Goal: Transaction & Acquisition: Purchase product/service

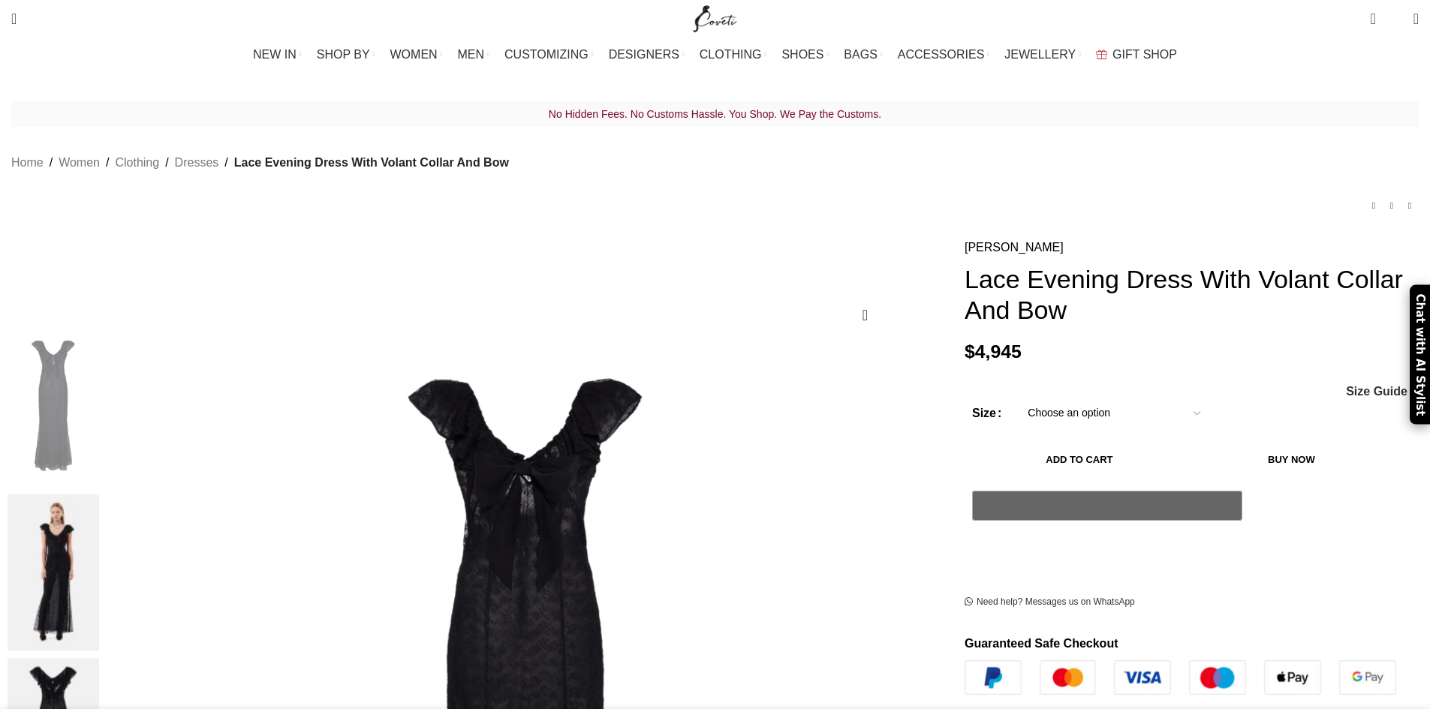
click at [898, 198] on div "No Hidden Fees. No Customs Hassle. You Shop. We Pay the Customs. Home Women Clo…" at bounding box center [714, 169] width 1407 height 137
click at [964, 238] on link "[PERSON_NAME]" at bounding box center [1013, 248] width 99 height 20
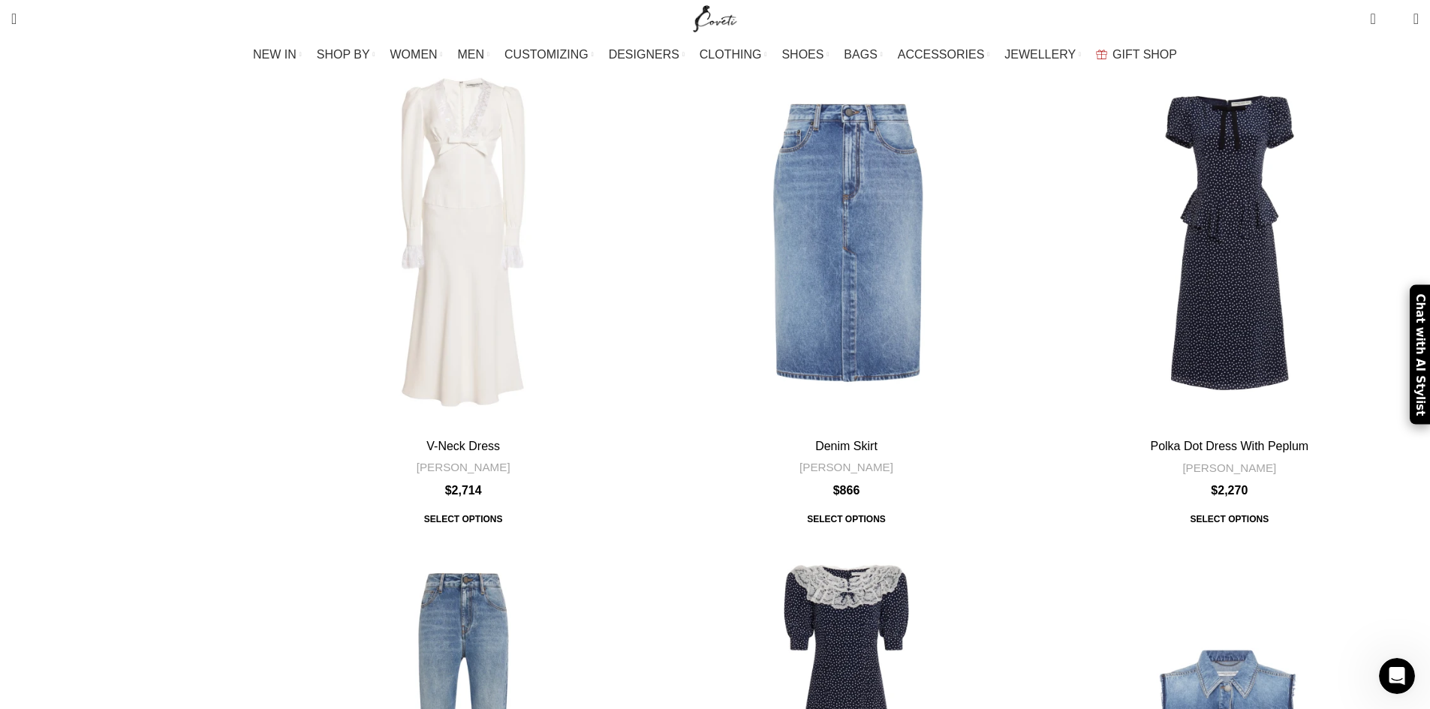
scroll to position [4428, 0]
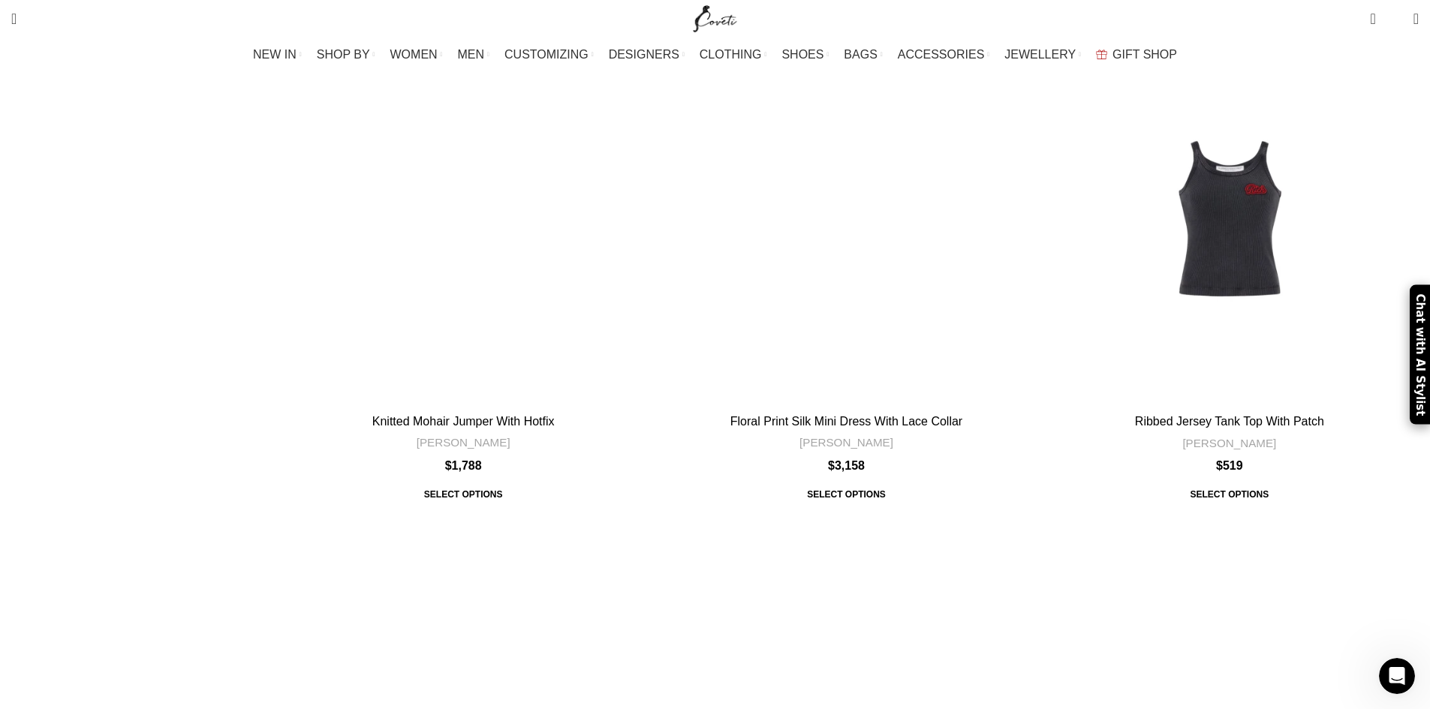
scroll to position [4353, 0]
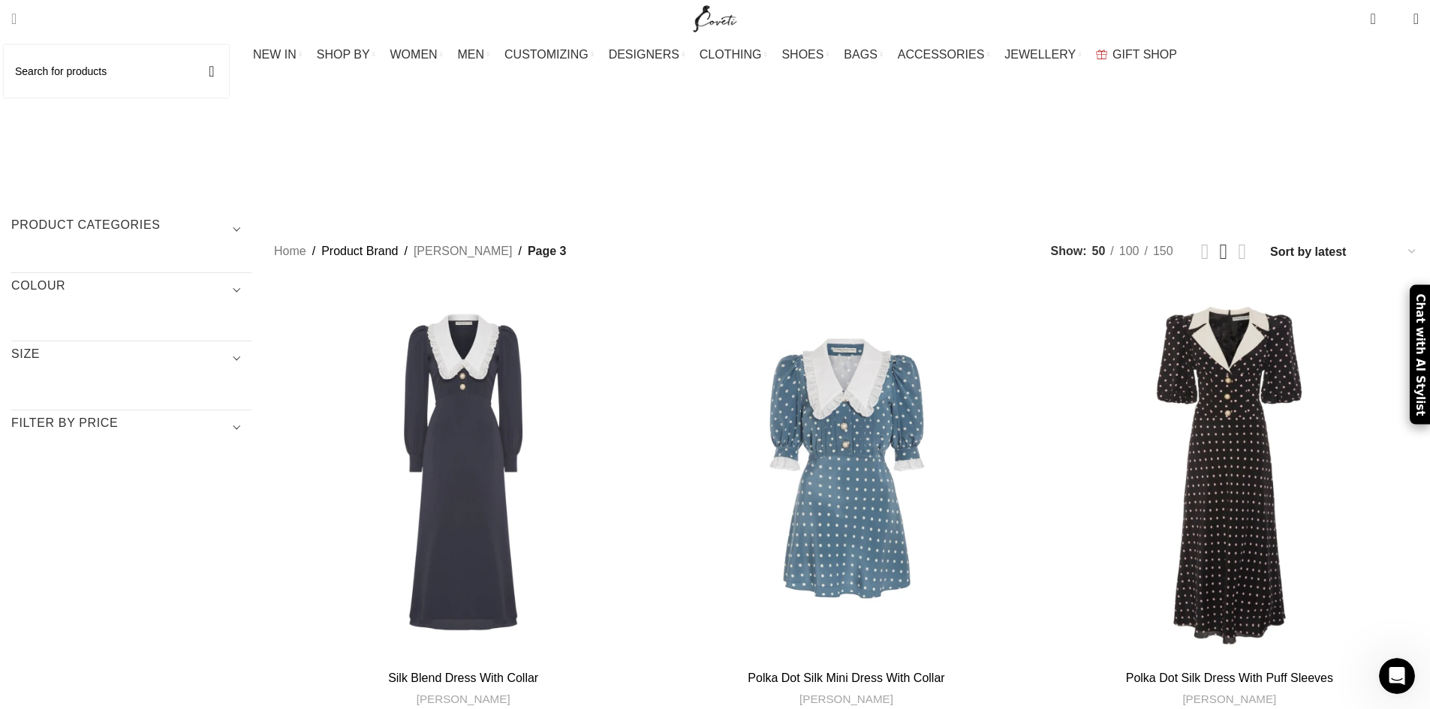
click at [17, 15] on span "Search" at bounding box center [13, 18] width 5 height 15
click at [83, 78] on input "Search" at bounding box center [116, 71] width 225 height 53
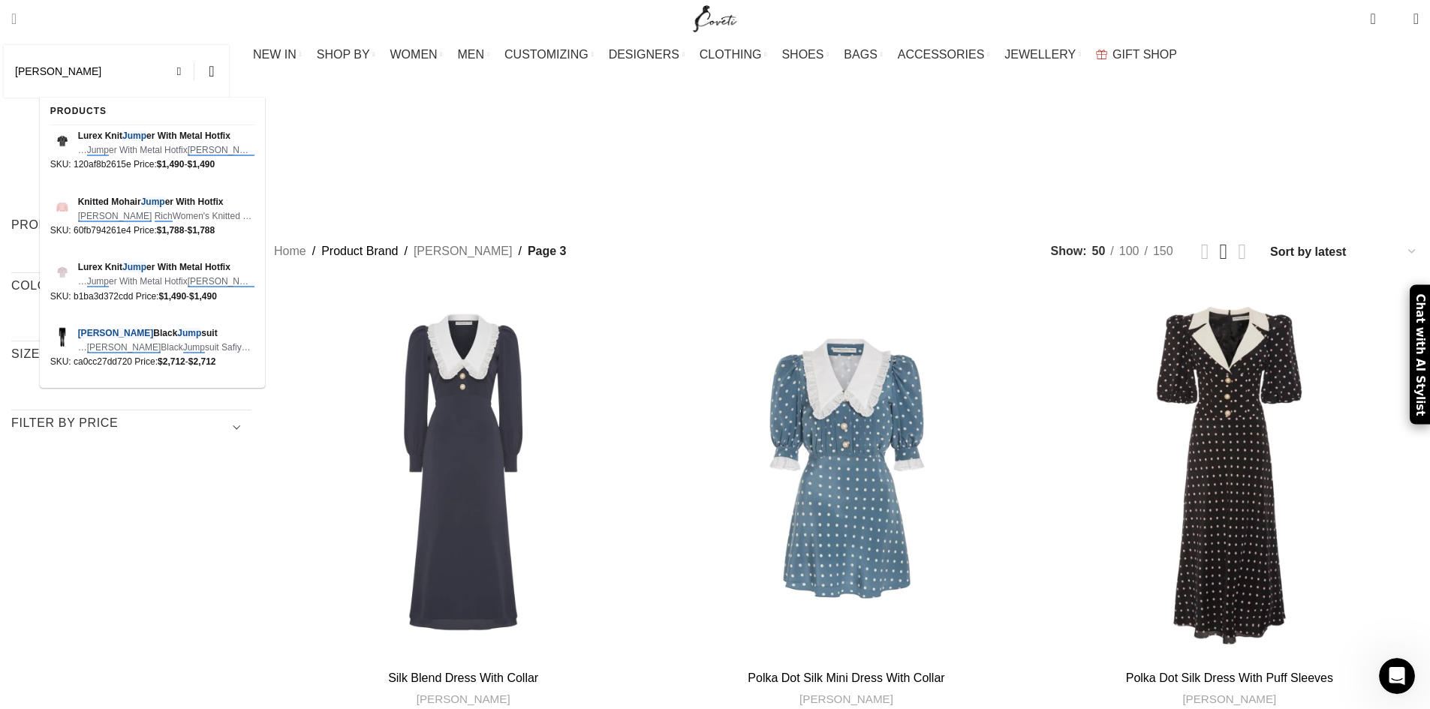
type input "alessandra rich jumper"
click at [194, 45] on button "Search" at bounding box center [211, 71] width 35 height 53
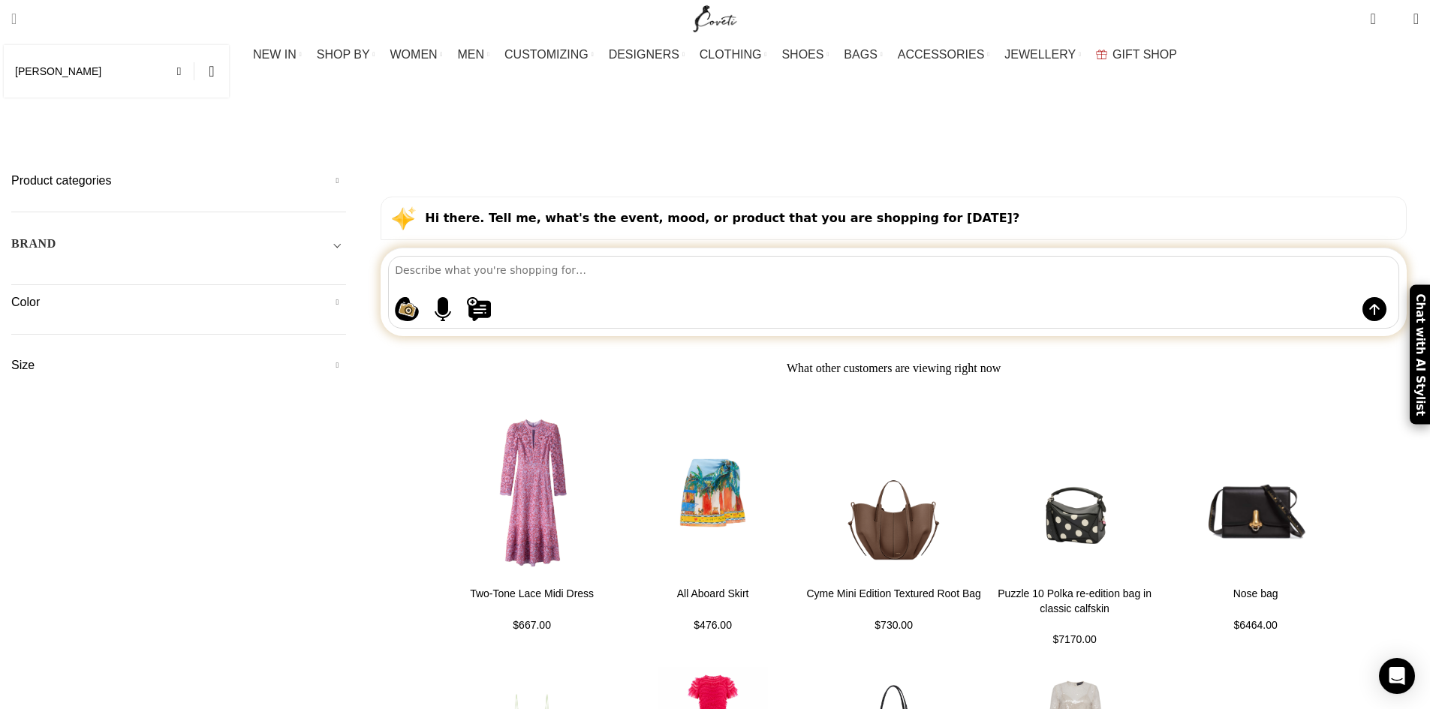
click at [114, 70] on input "[PERSON_NAME]" at bounding box center [116, 71] width 225 height 53
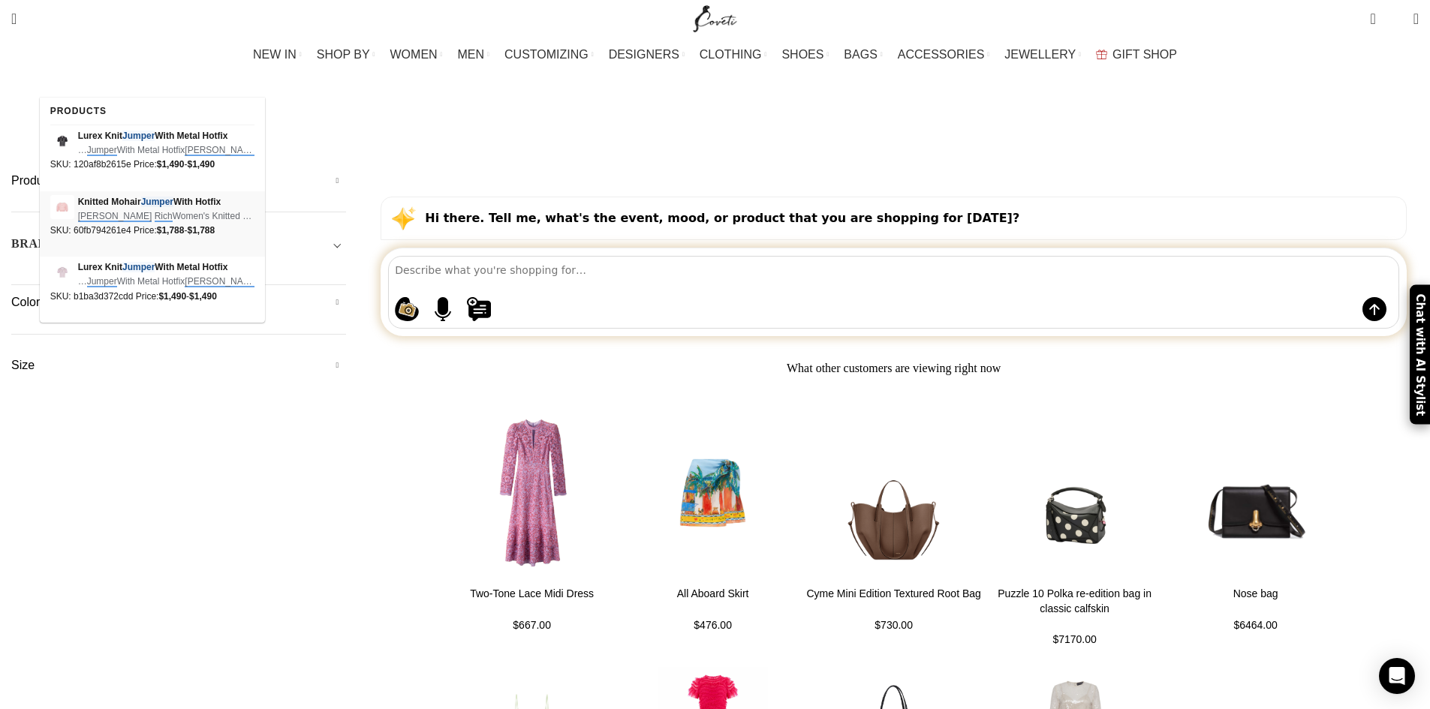
click at [62, 203] on img at bounding box center [62, 207] width 24 height 24
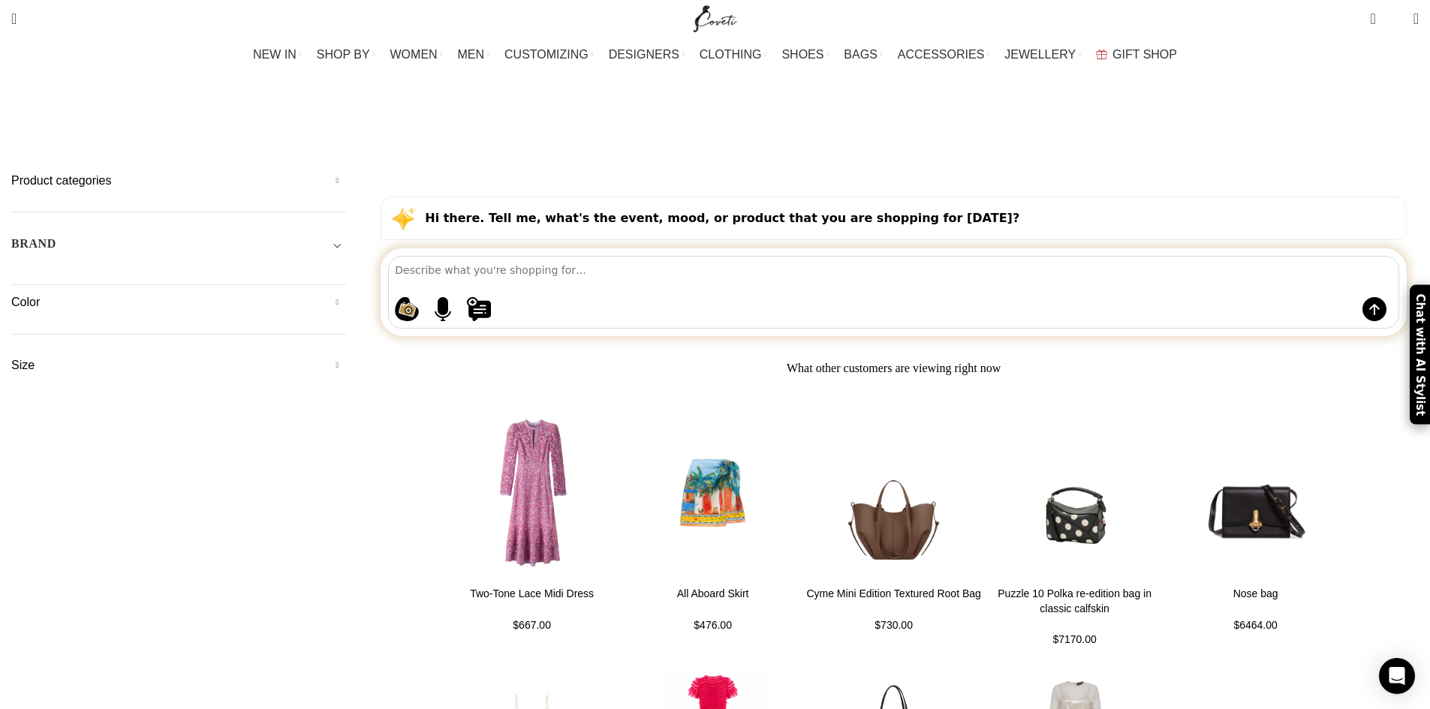
type input "[PERSON_NAME]"
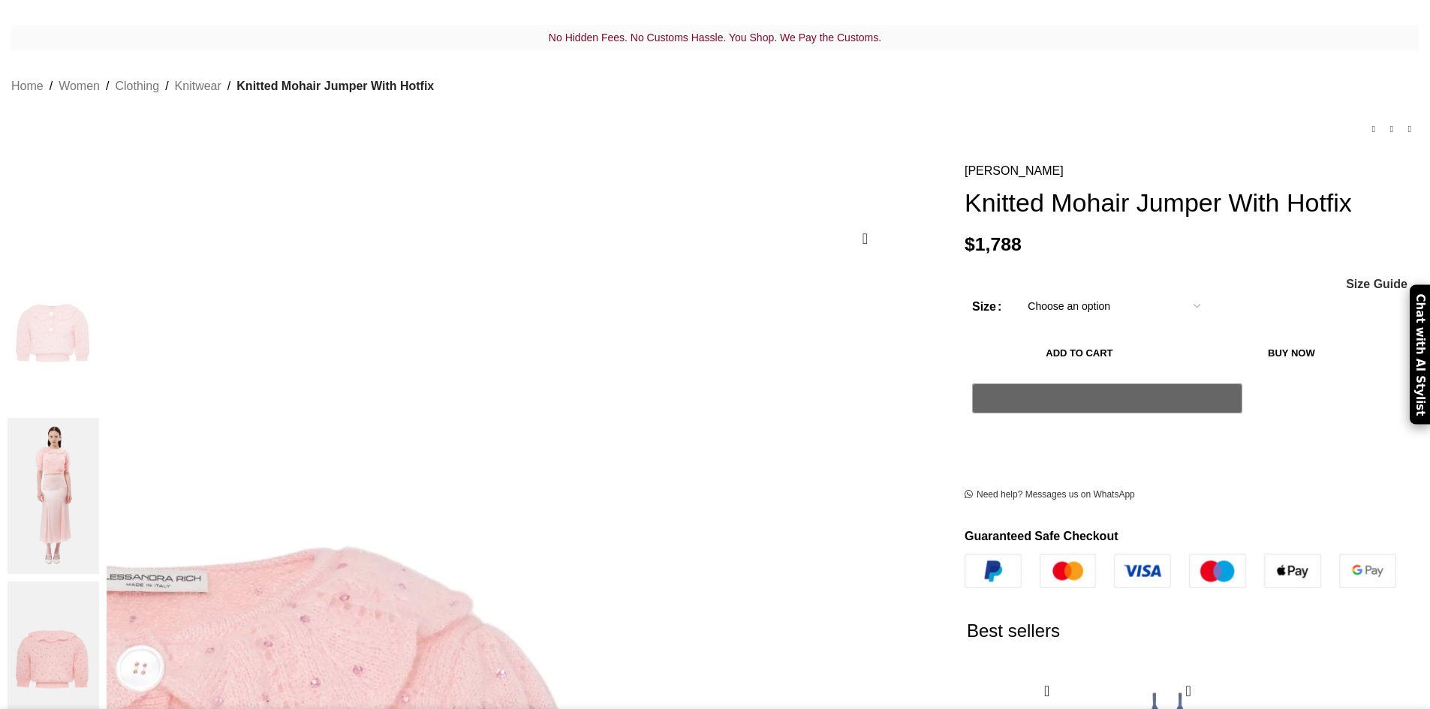
scroll to position [150, 0]
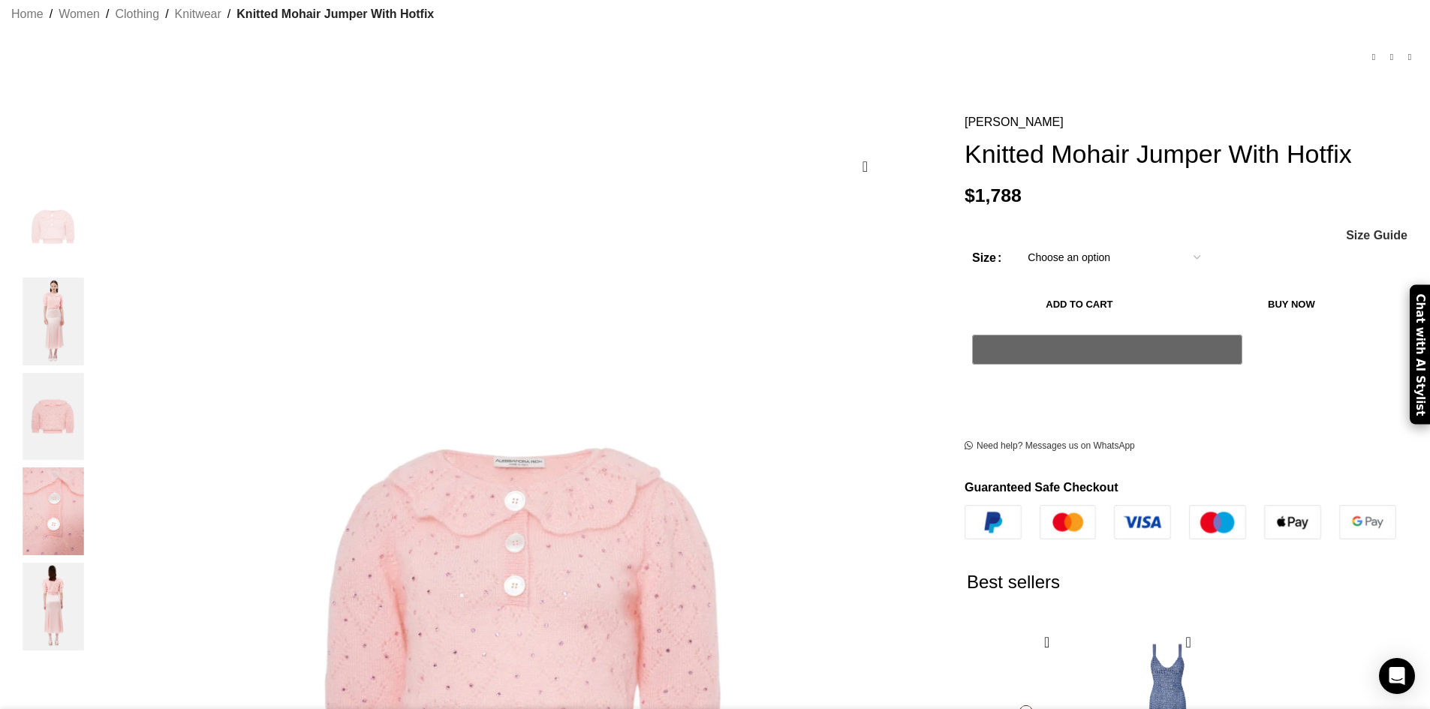
click at [1103, 242] on select "Choose an option 4UK 6UK 8 UK 10 UK 12 UK 14 UK 16 UK" at bounding box center [1113, 258] width 195 height 32
click at [99, 305] on img "2 / 5" at bounding box center [54, 322] width 92 height 88
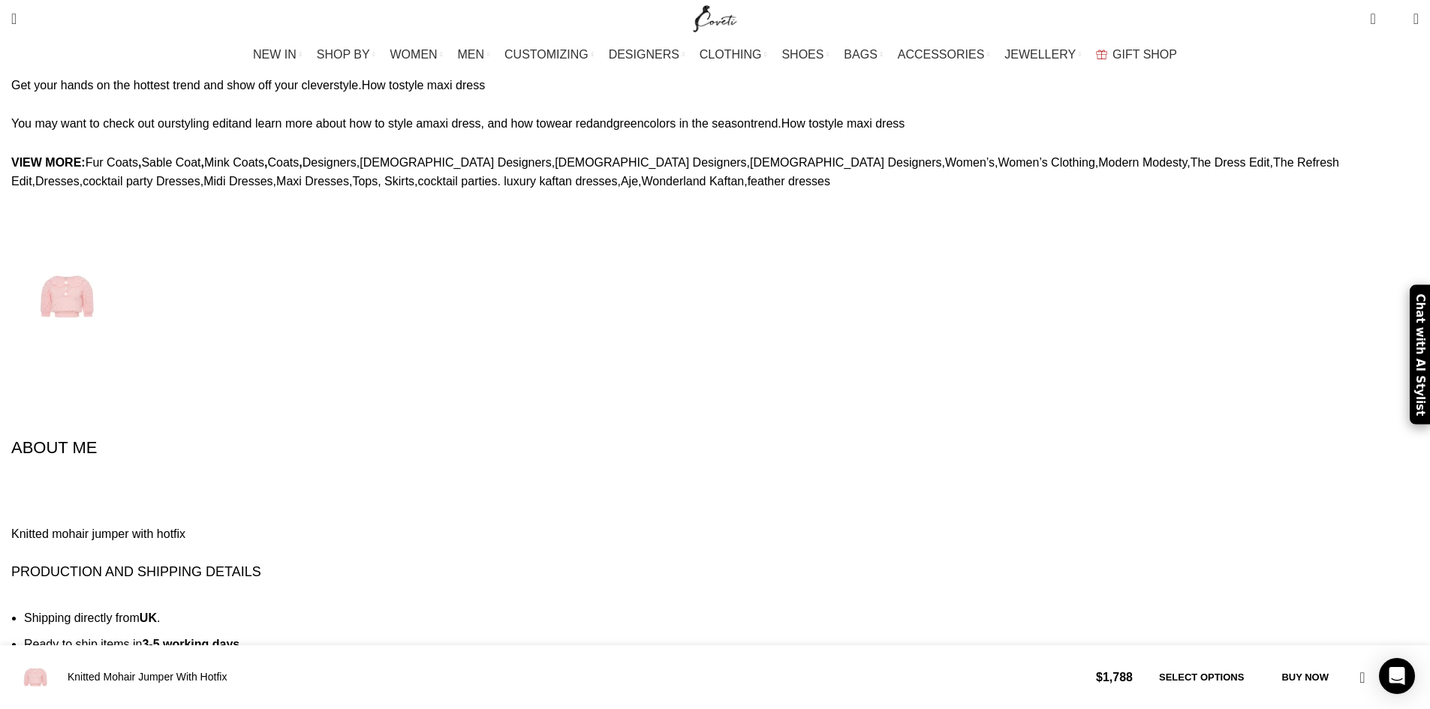
scroll to position [0, 474]
click at [17, 20] on span "Search" at bounding box center [13, 18] width 5 height 15
click at [77, 56] on input "Search" at bounding box center [116, 64] width 225 height 53
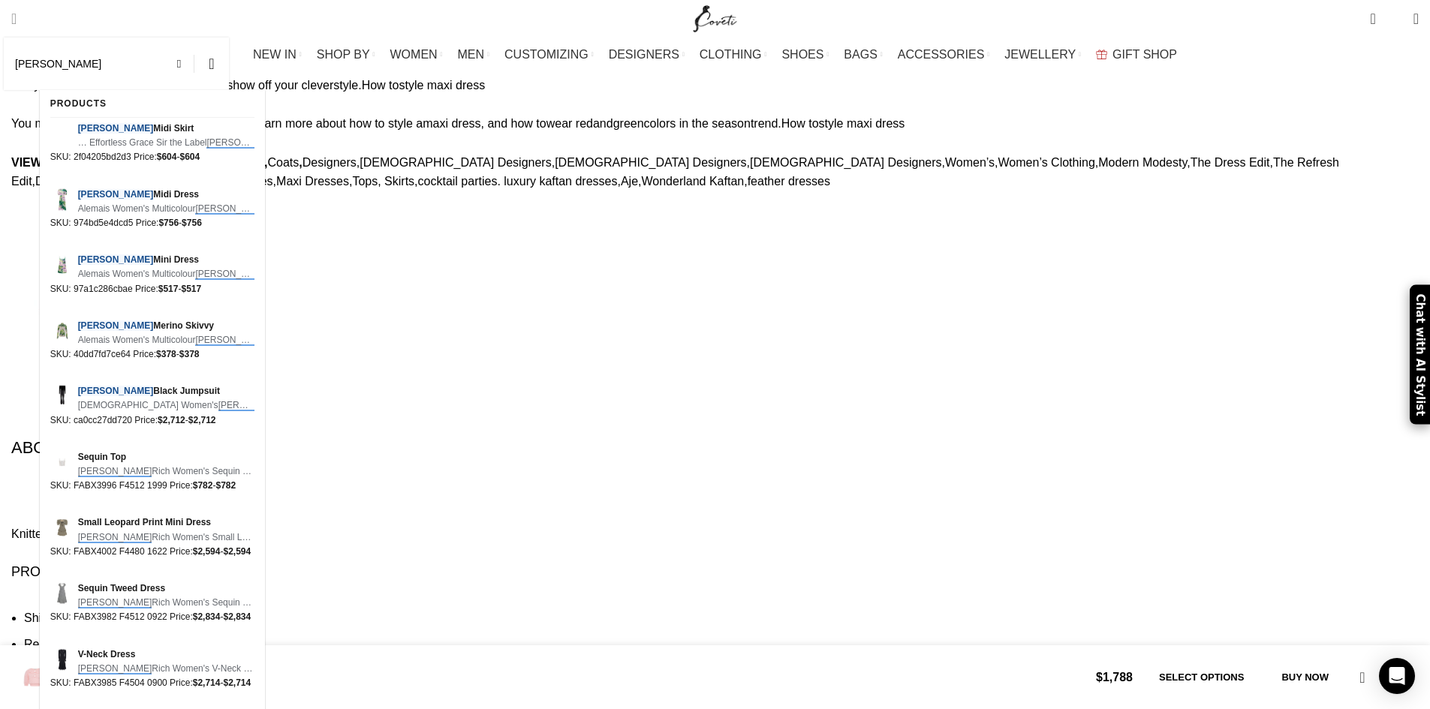
scroll to position [0, 632]
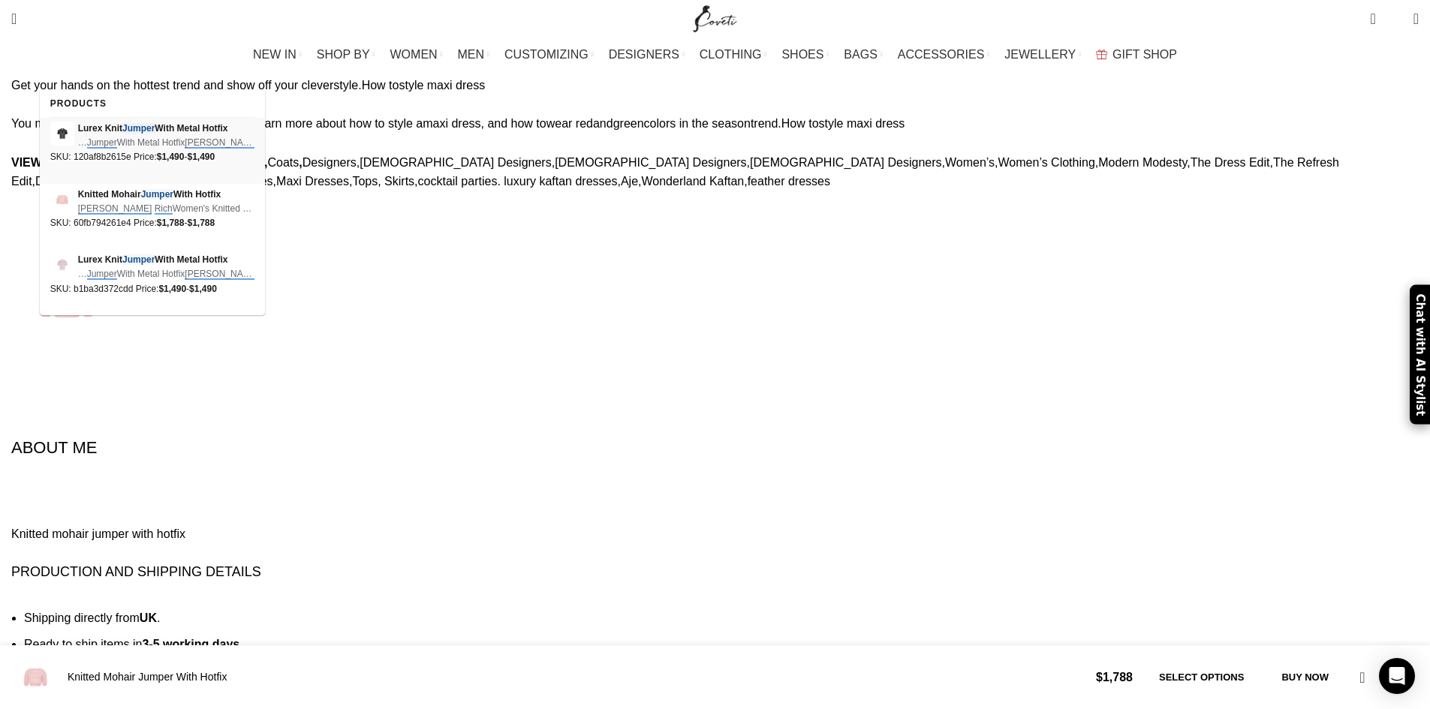
click at [65, 137] on img at bounding box center [62, 134] width 24 height 24
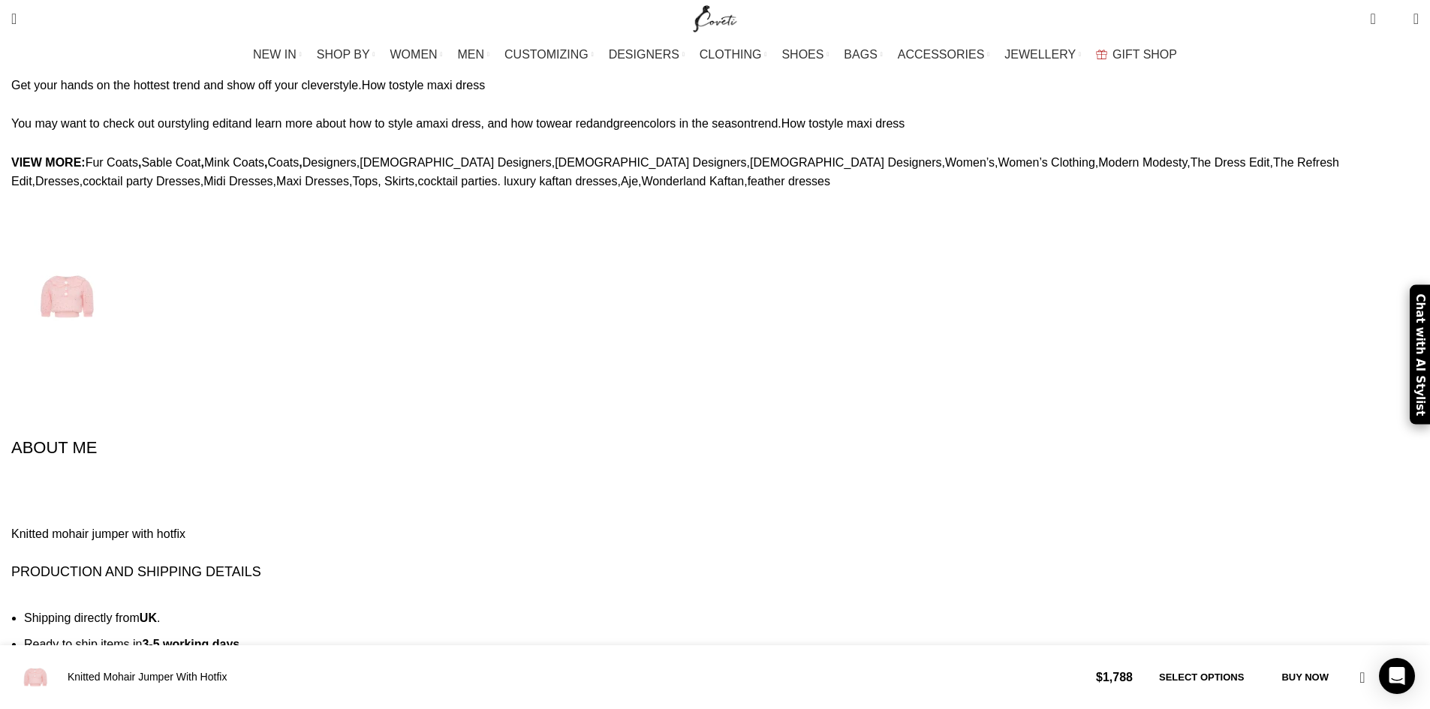
type input "alessandra rich jumper"
